Goal: Task Accomplishment & Management: Manage account settings

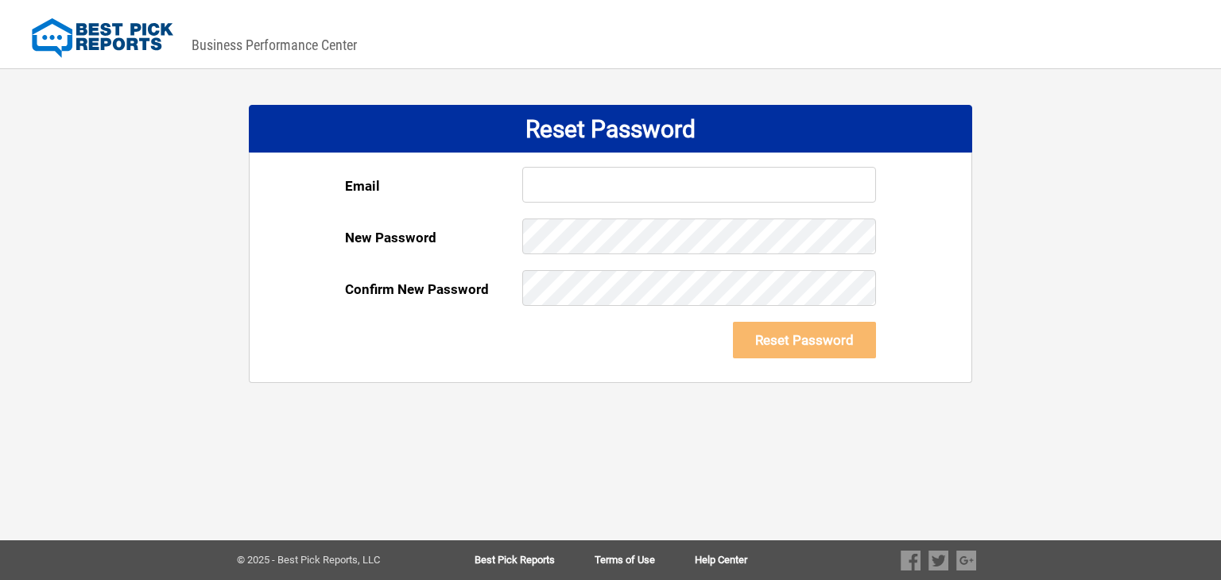
click at [773, 179] on input "text" at bounding box center [699, 185] width 354 height 36
type input "[EMAIL_ADDRESS][DOMAIN_NAME]"
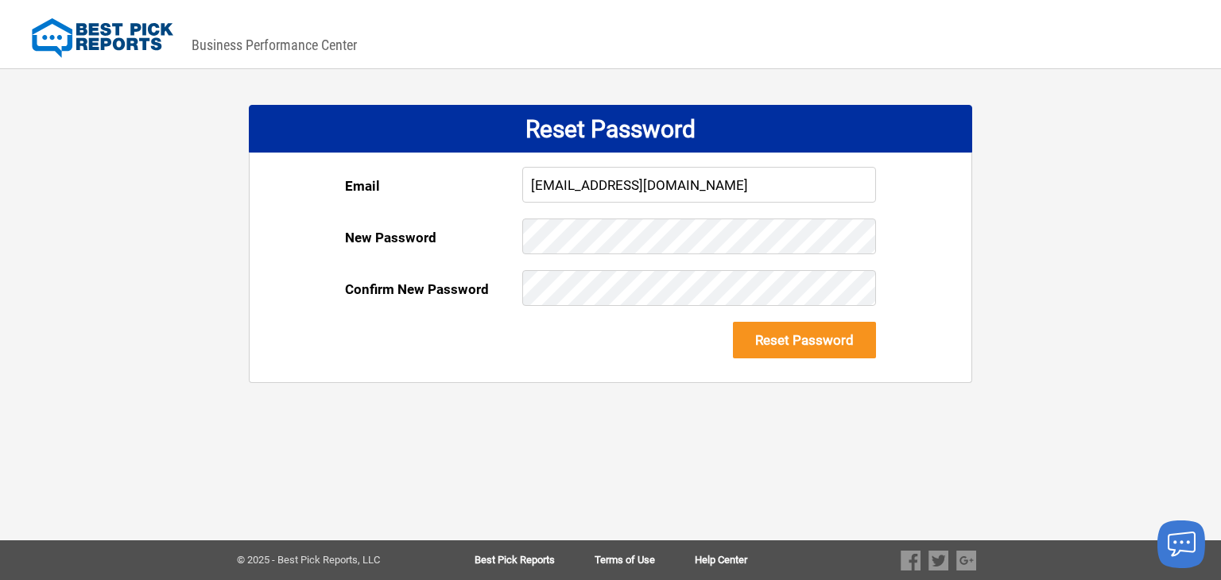
click at [796, 347] on button "Reset Password" at bounding box center [804, 340] width 143 height 37
